Goal: Find specific page/section: Find specific page/section

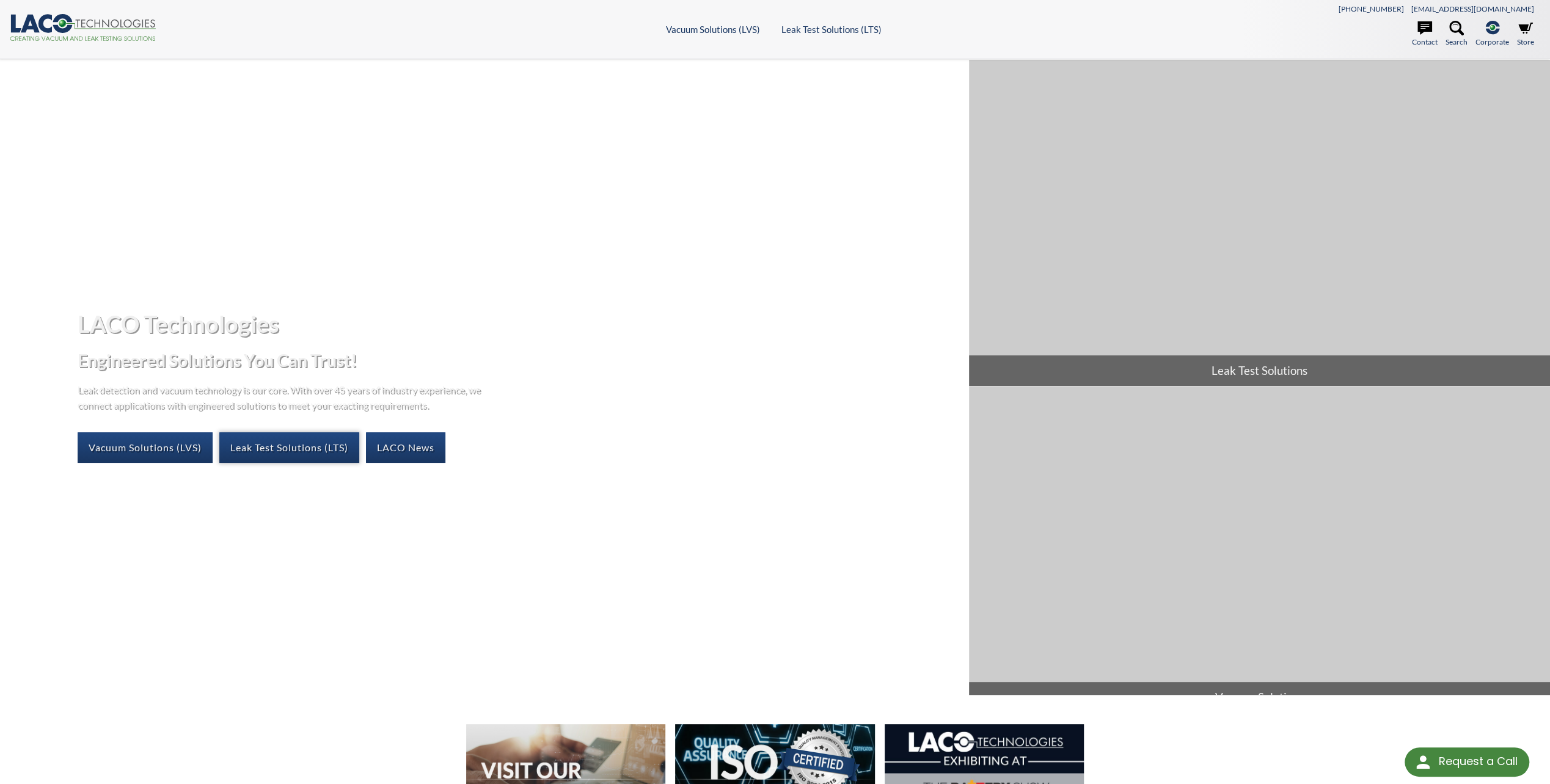
click at [285, 443] on link "Leak Test Solutions (LTS)" at bounding box center [289, 447] width 140 height 31
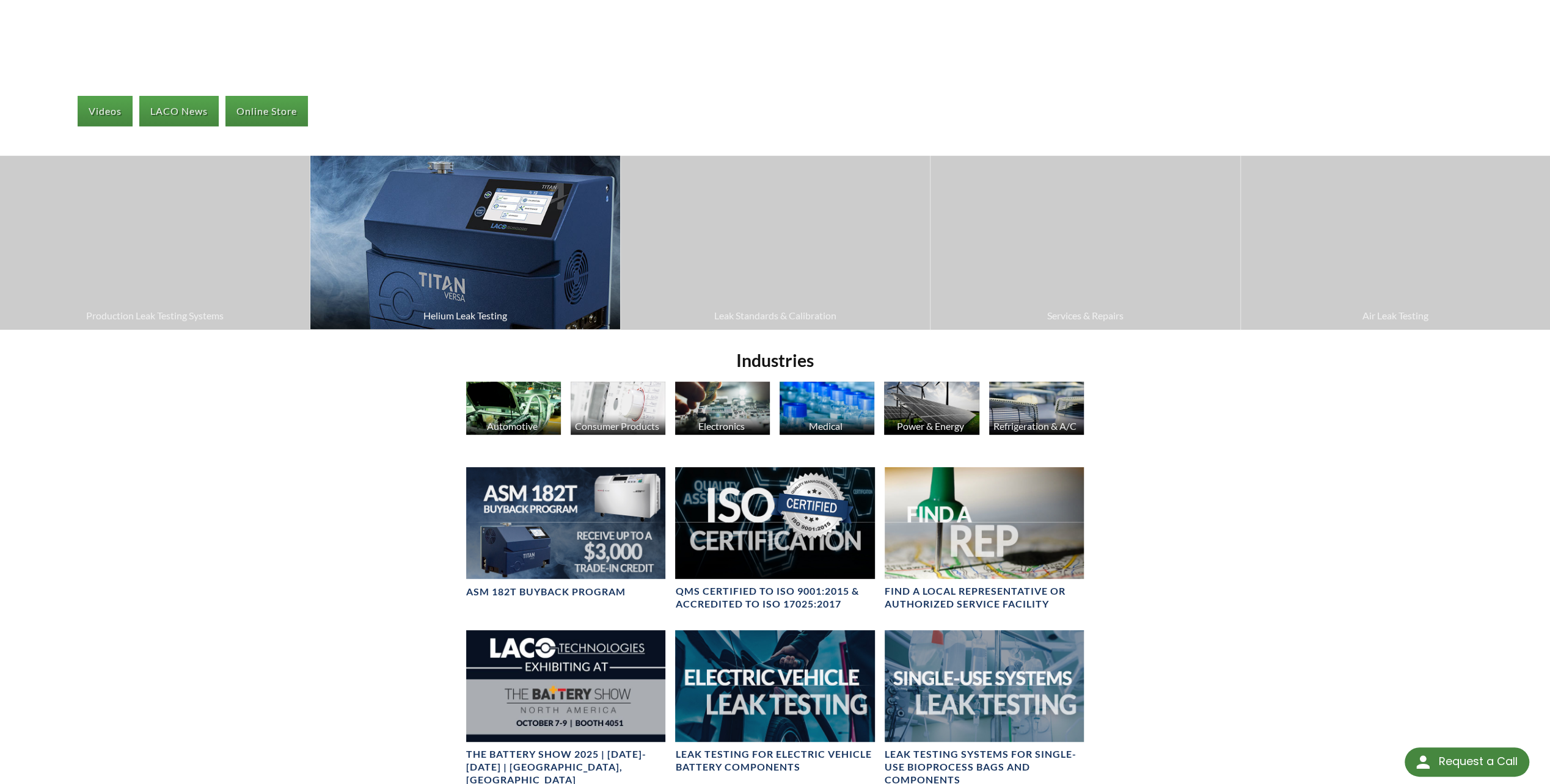
scroll to position [367, 0]
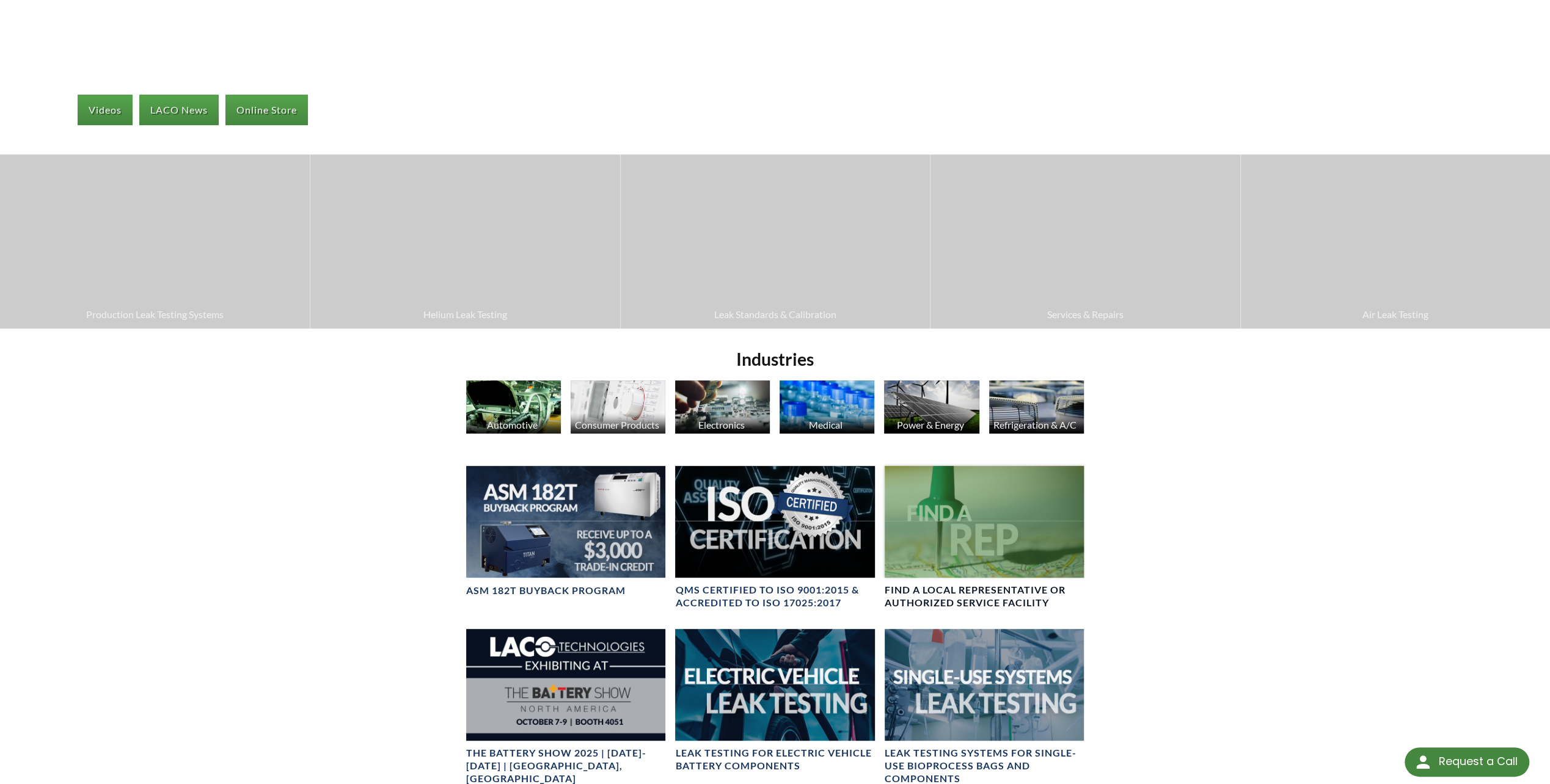
click at [933, 530] on div at bounding box center [984, 522] width 199 height 112
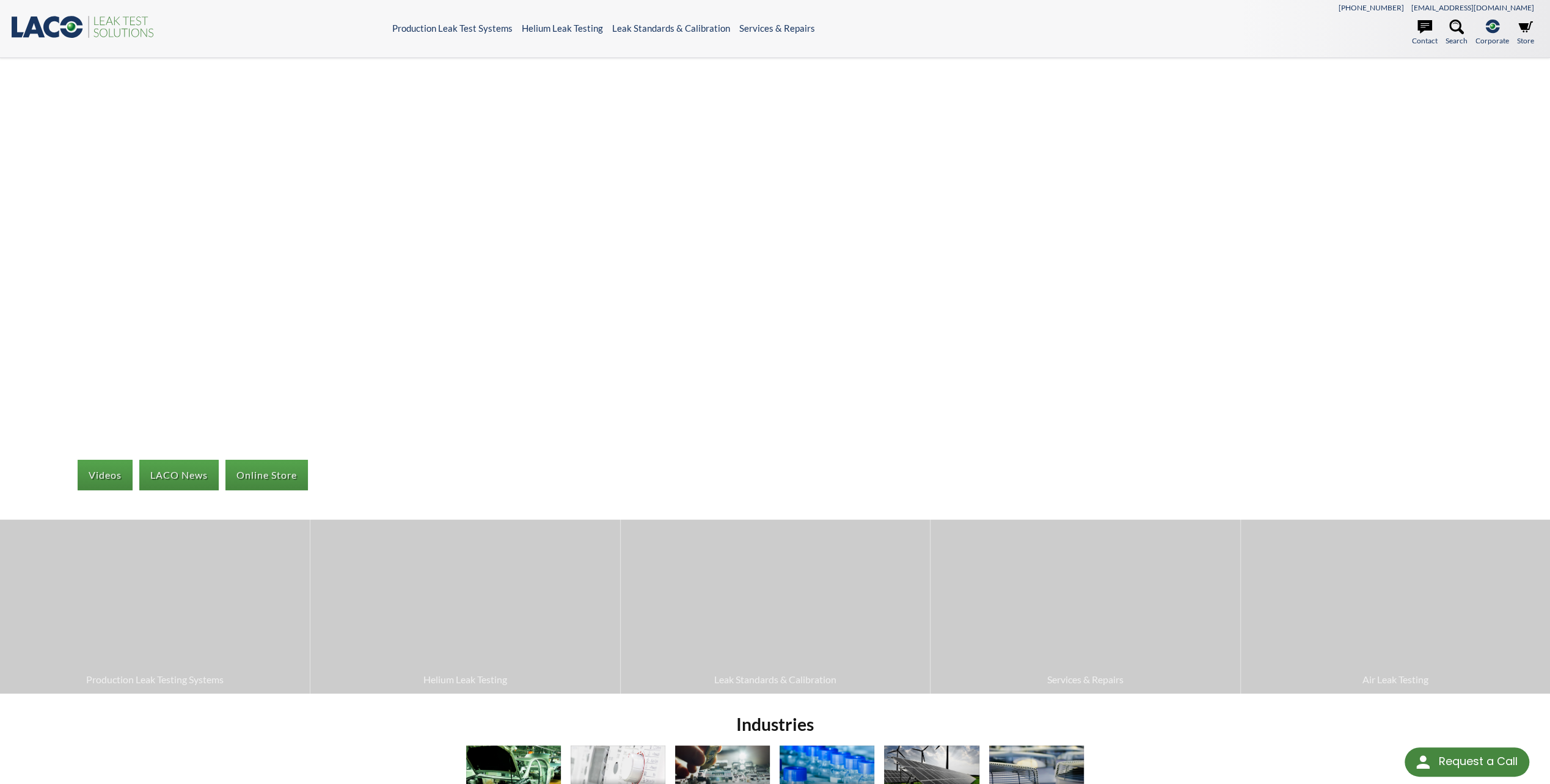
scroll to position [0, 0]
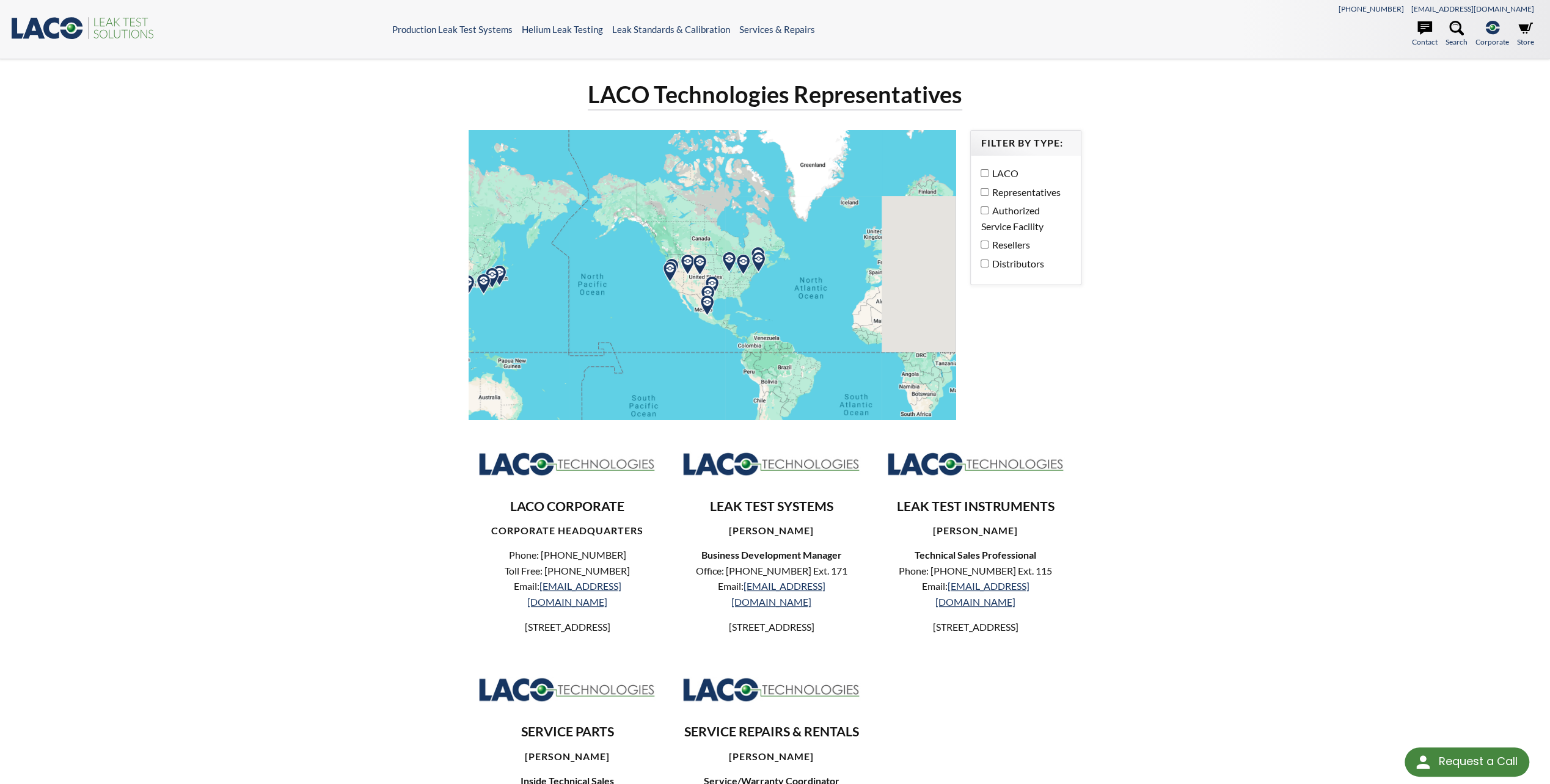
select select "Language Translate Widget"
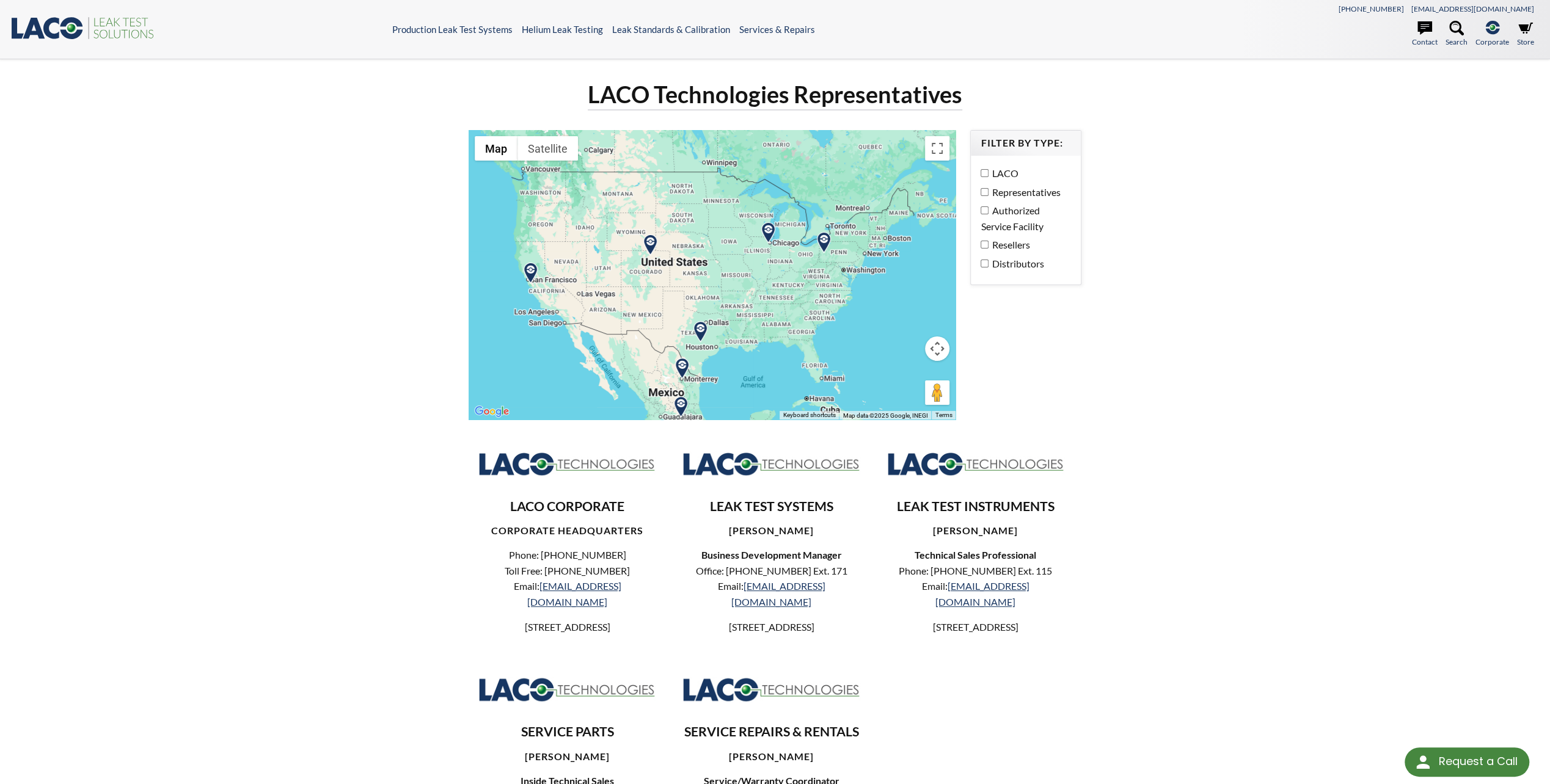
click at [531, 271] on img at bounding box center [530, 273] width 21 height 21
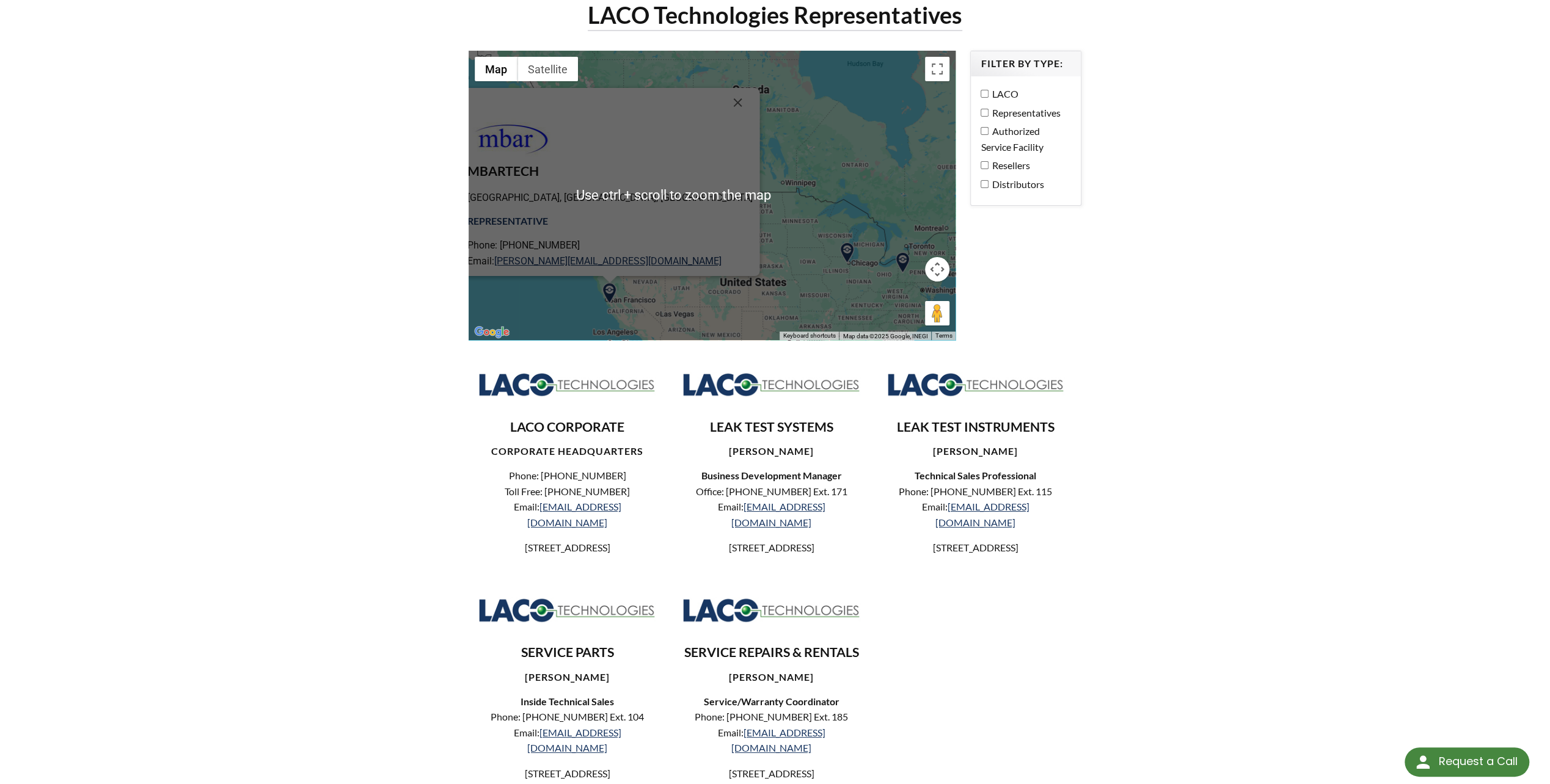
scroll to position [61, 0]
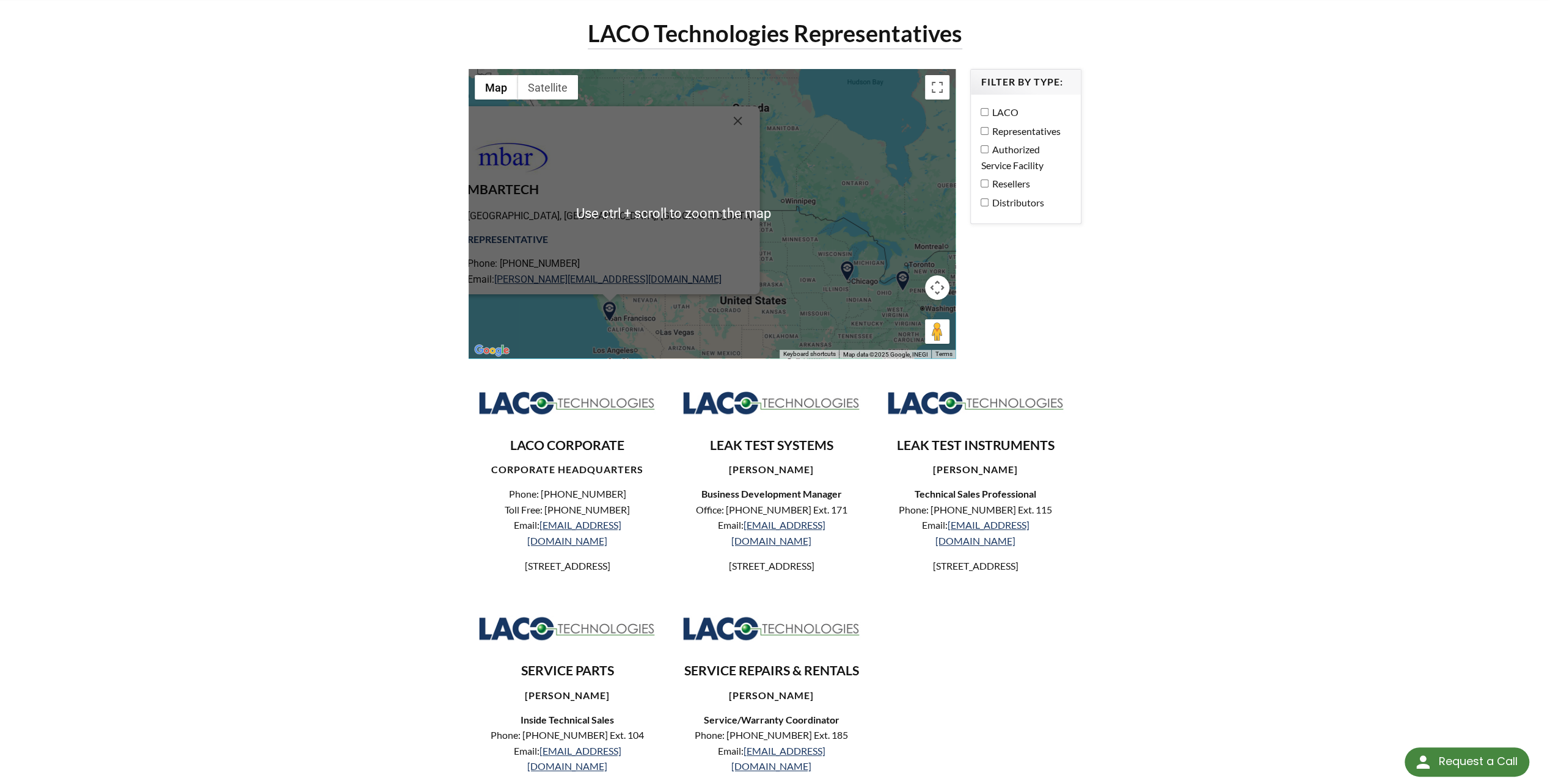
click at [814, 269] on div "MBARTECH Silicon Valley, CA, USA REPRESENTATIVE Phone: 510-299-5131 Email: john…" at bounding box center [712, 213] width 487 height 289
click at [722, 130] on button "Close" at bounding box center [737, 121] width 29 height 29
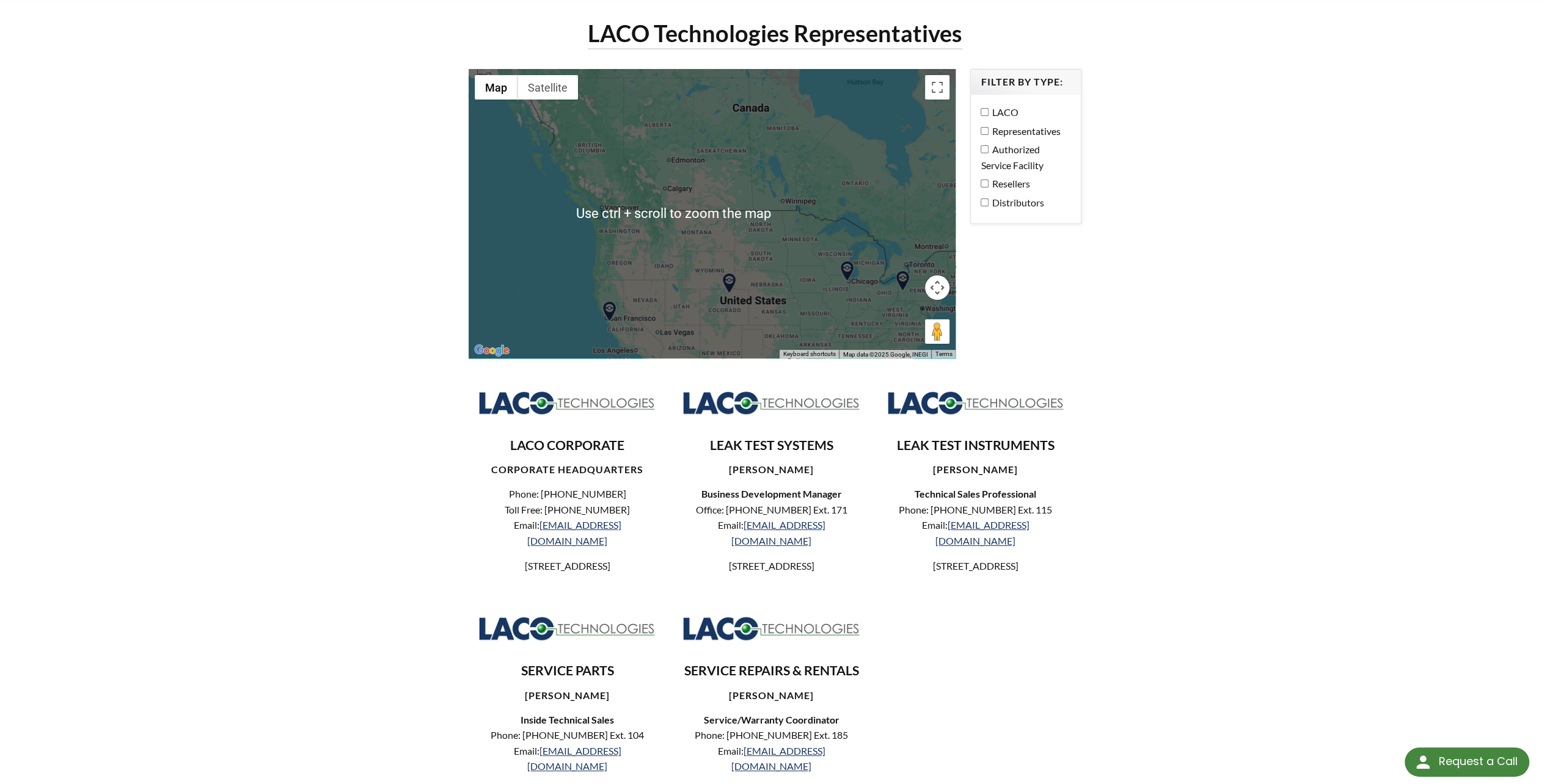
drag, startPoint x: 936, startPoint y: 295, endPoint x: 941, endPoint y: 309, distance: 14.9
click at [941, 309] on div "Use ctrl + scroll to zoom the map Map Terrain Satellite Labels Keyboard shortcu…" at bounding box center [712, 213] width 487 height 289
click at [940, 298] on button "Map camera controls" at bounding box center [936, 287] width 24 height 24
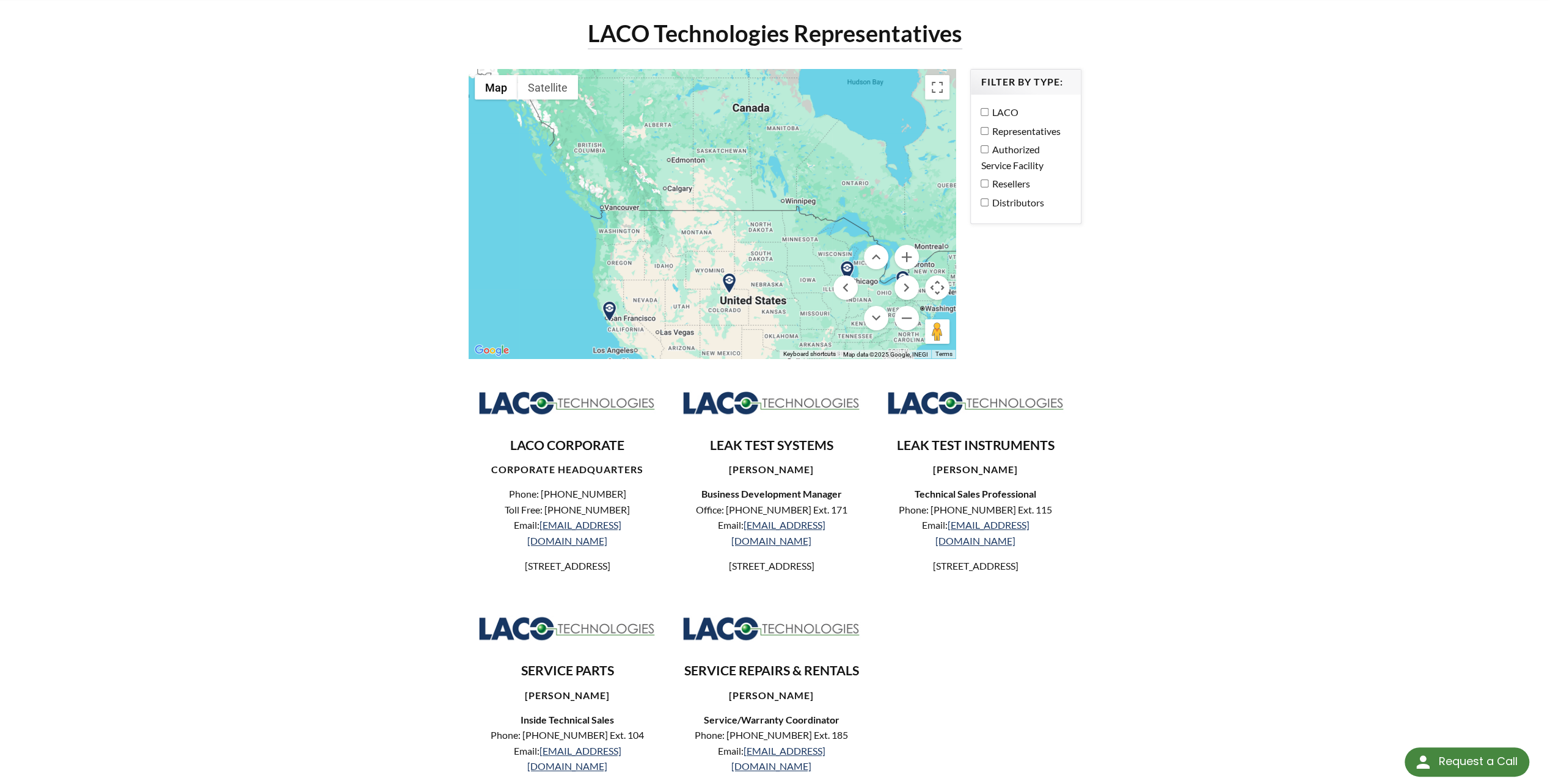
click at [940, 298] on button "Map camera controls" at bounding box center [936, 287] width 24 height 24
click at [936, 294] on button "Map camera controls" at bounding box center [936, 287] width 24 height 24
click at [885, 323] on button "Move down" at bounding box center [875, 318] width 24 height 24
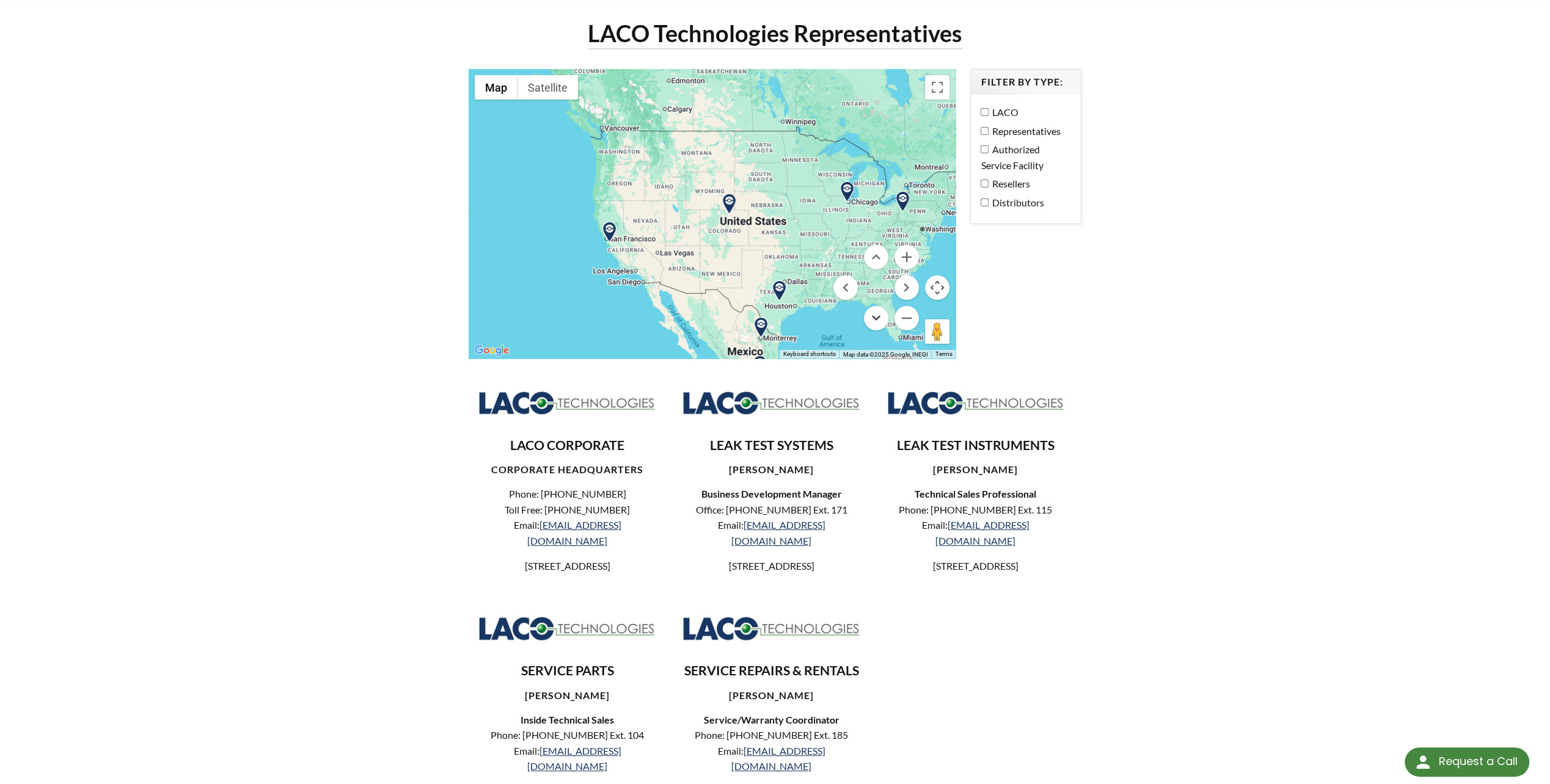
click at [885, 323] on button "Move down" at bounding box center [875, 318] width 24 height 24
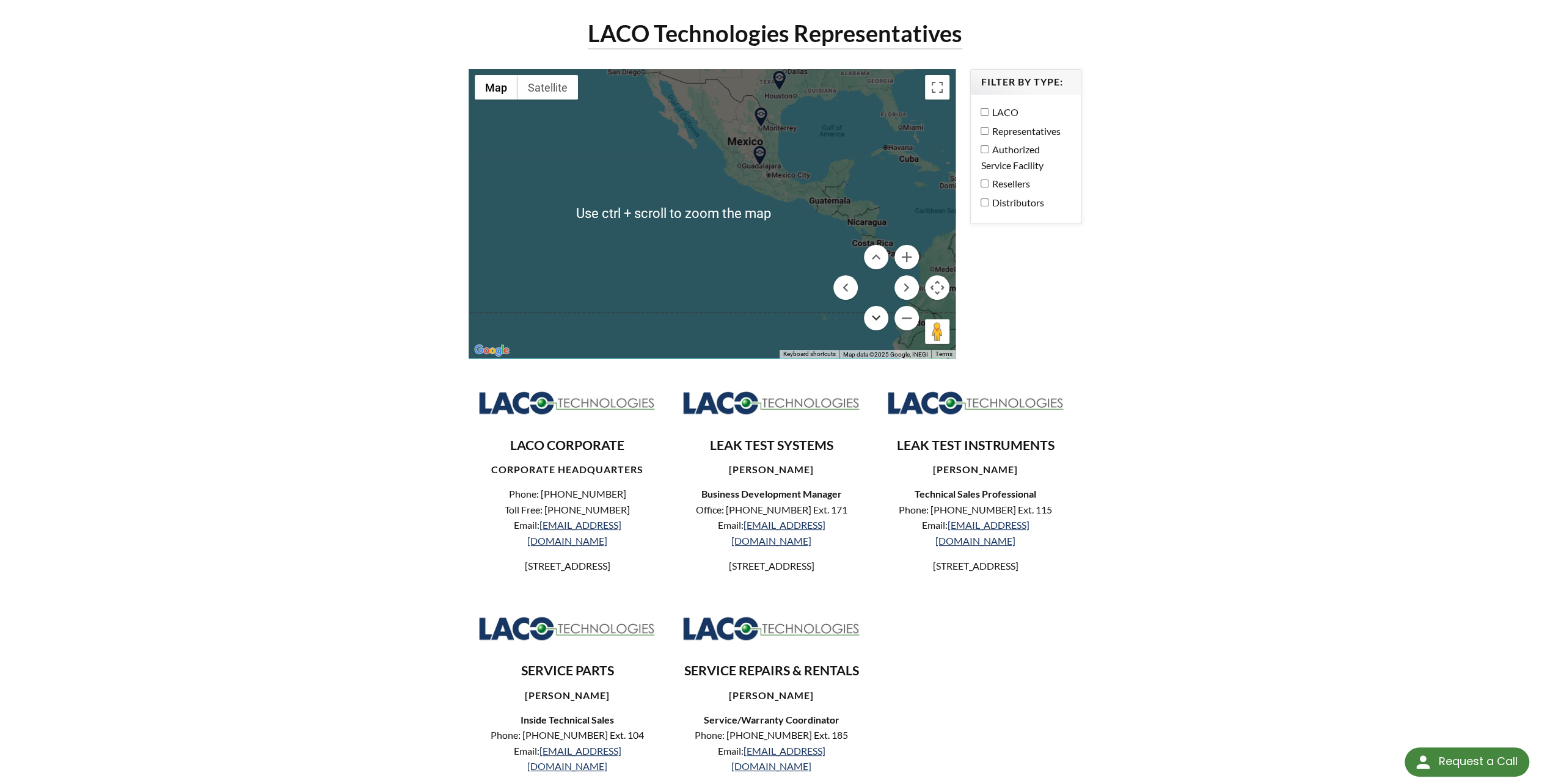
scroll to position [0, 0]
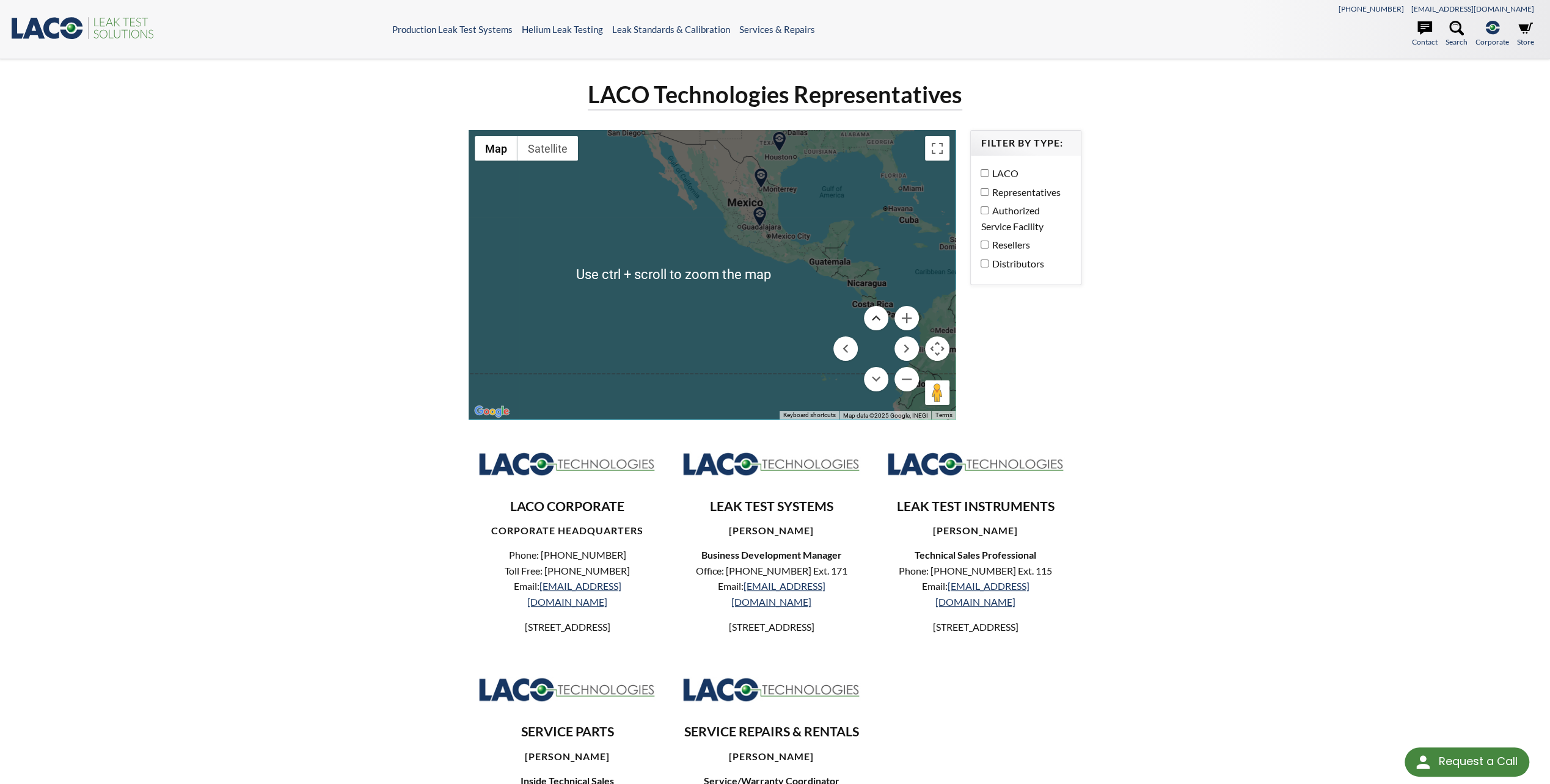
click at [878, 316] on button "Move up" at bounding box center [875, 318] width 24 height 24
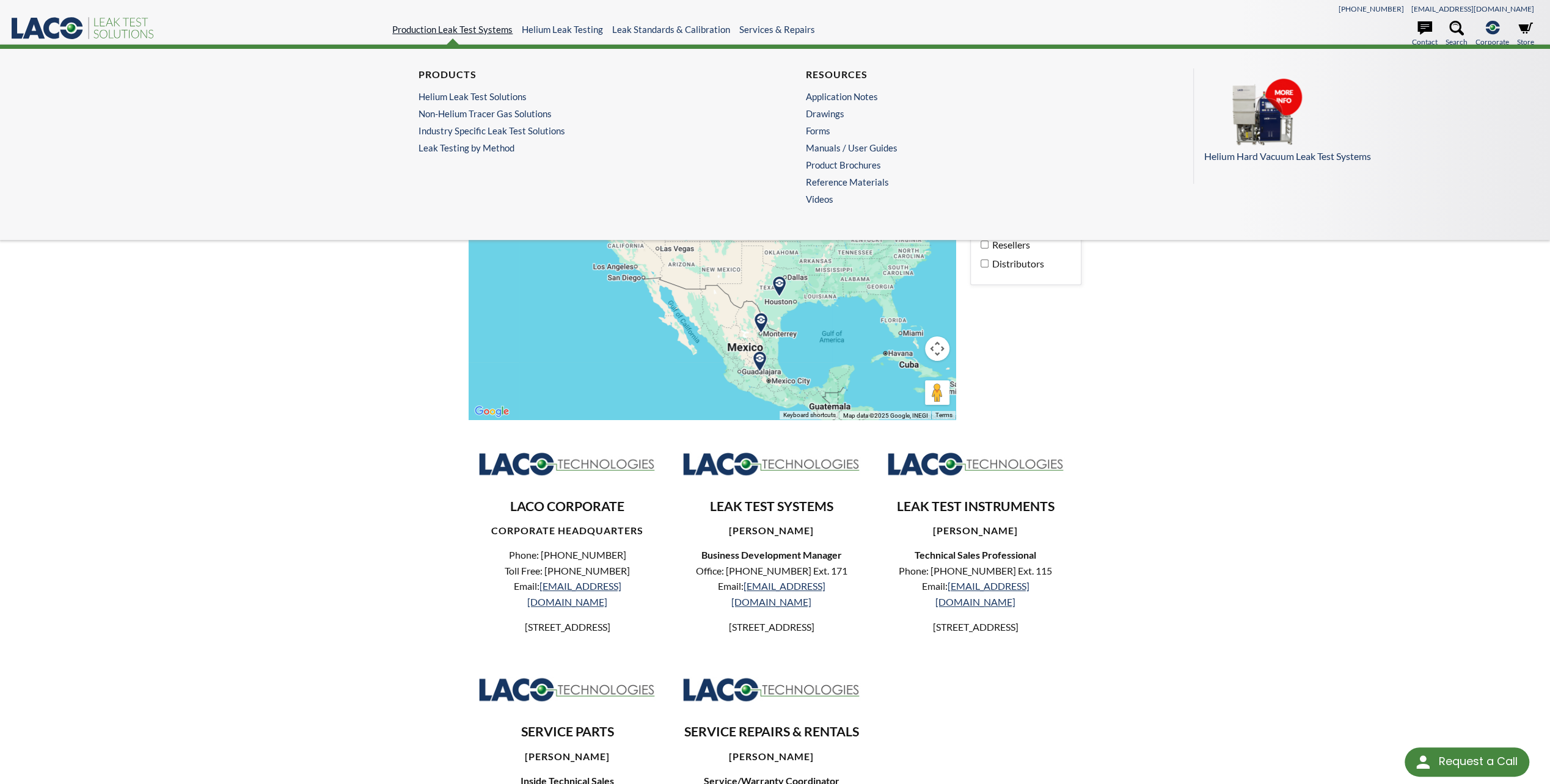
click at [419, 31] on link "Production Leak Test Systems" at bounding box center [453, 29] width 121 height 11
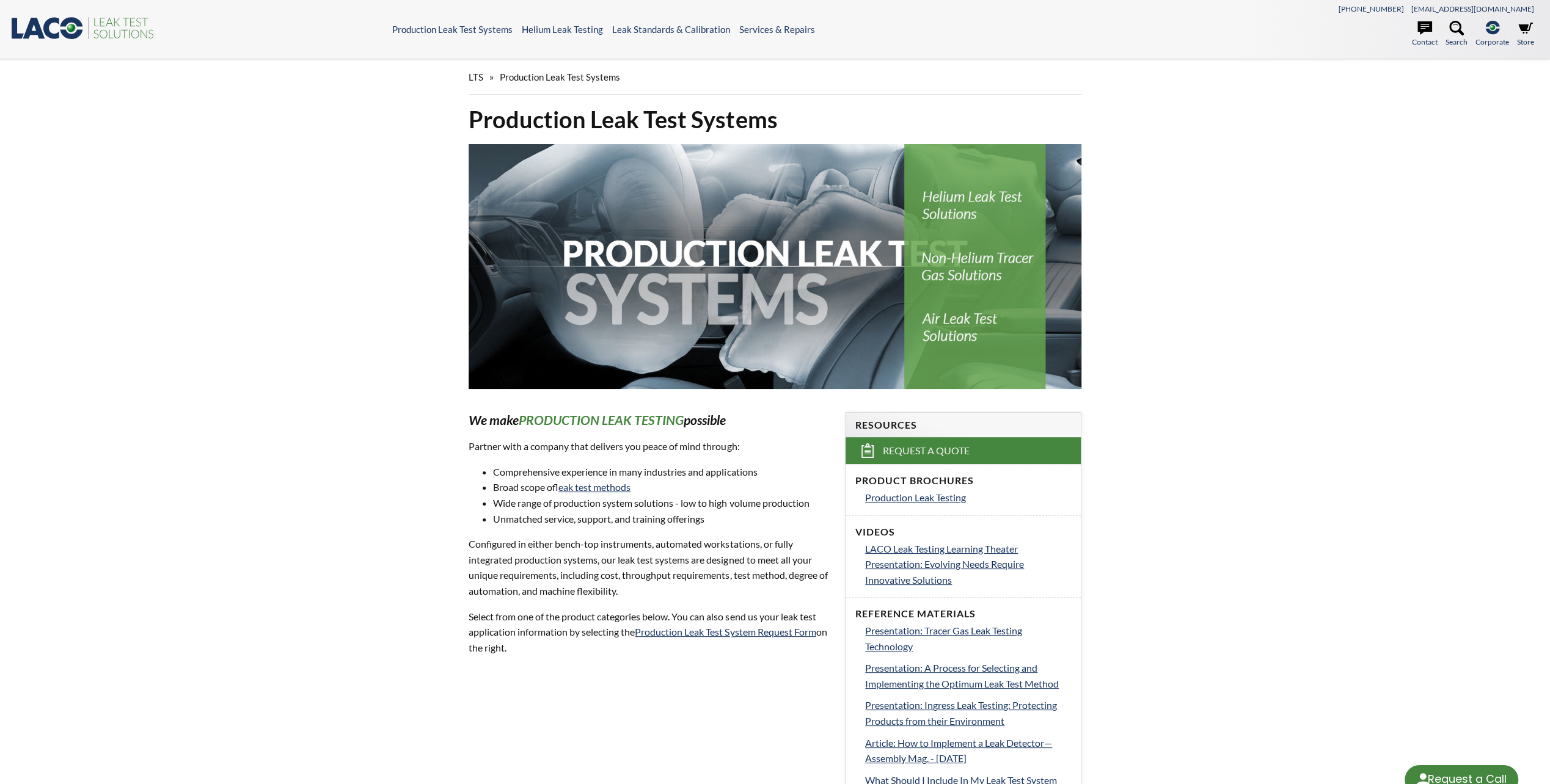
select select "Language Translate Widget"
